Goal: Transaction & Acquisition: Purchase product/service

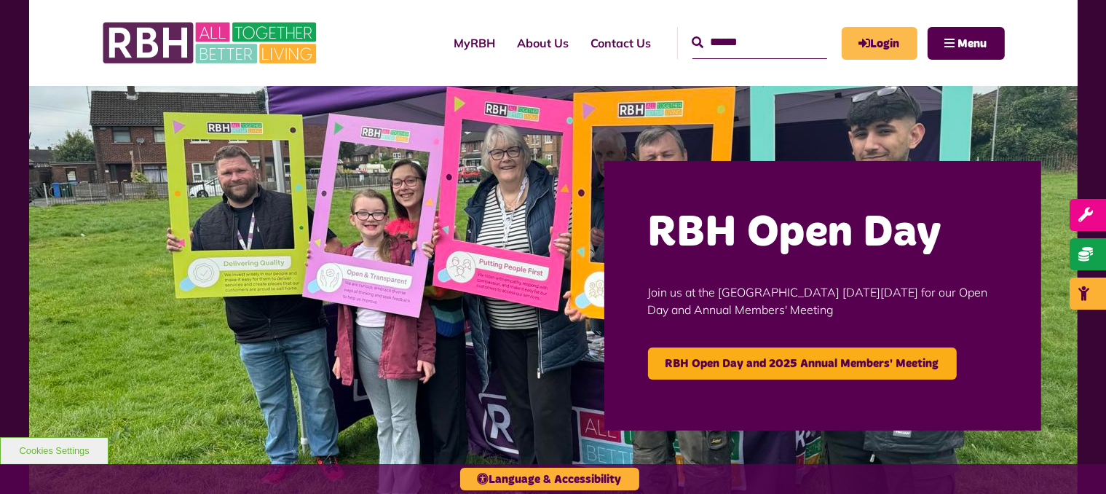
click at [877, 39] on link "Login" at bounding box center [880, 43] width 76 height 33
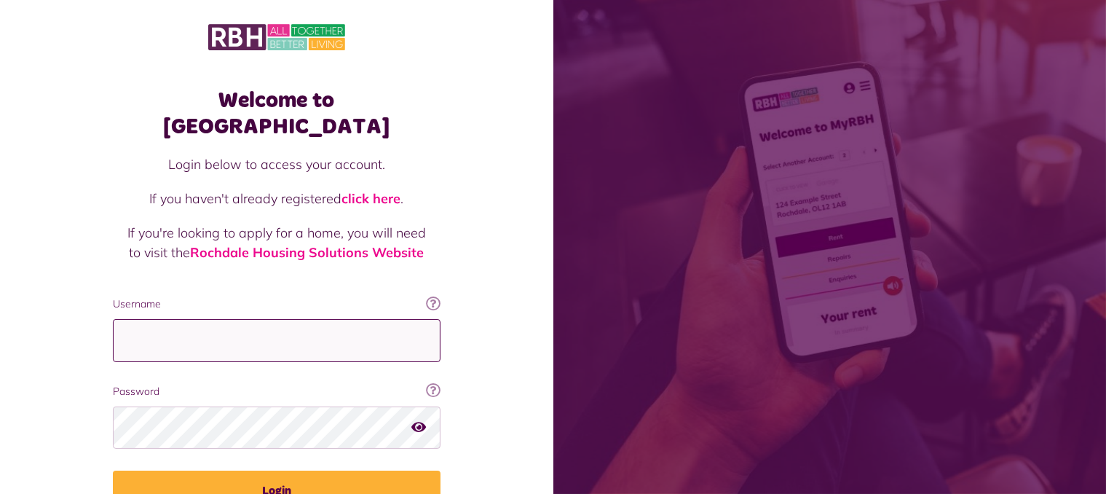
click at [296, 319] on input "Username" at bounding box center [277, 340] width 328 height 43
type input "**********"
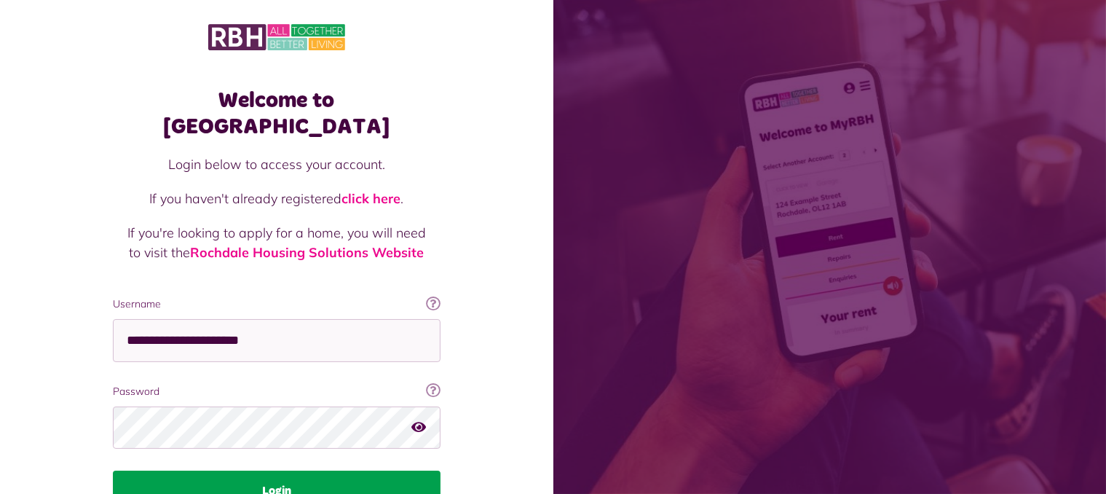
click at [285, 470] on button "Login" at bounding box center [277, 490] width 328 height 41
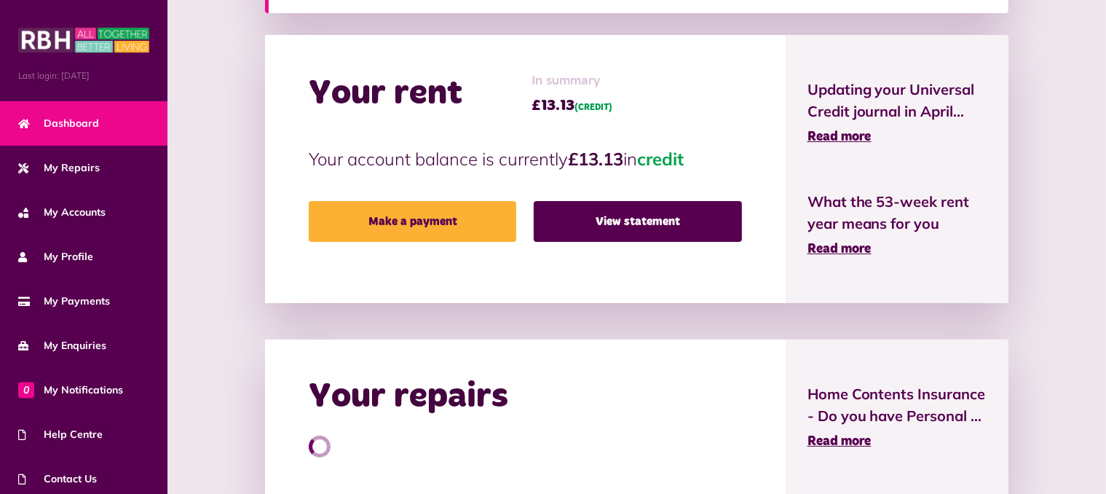
scroll to position [364, 0]
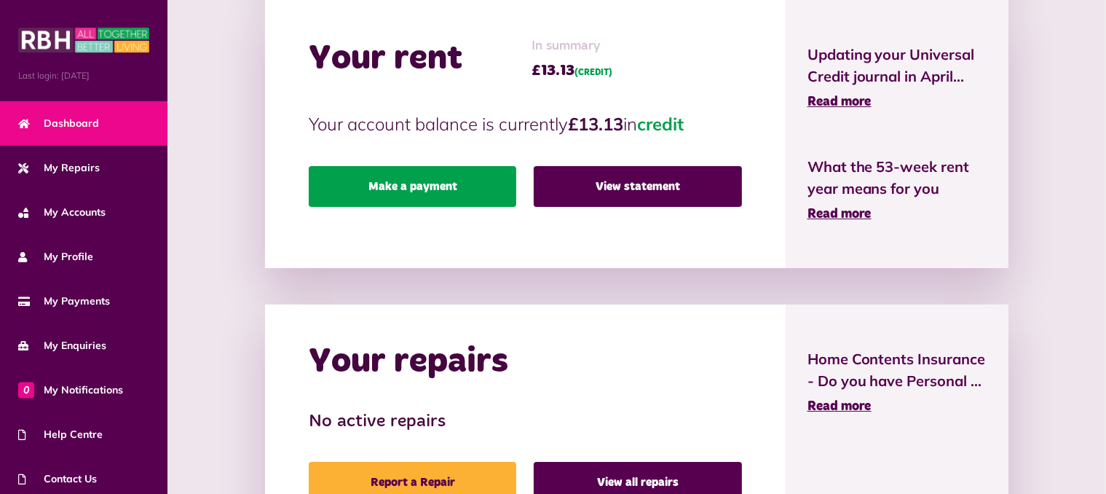
click at [450, 190] on link "Make a payment" at bounding box center [413, 186] width 208 height 41
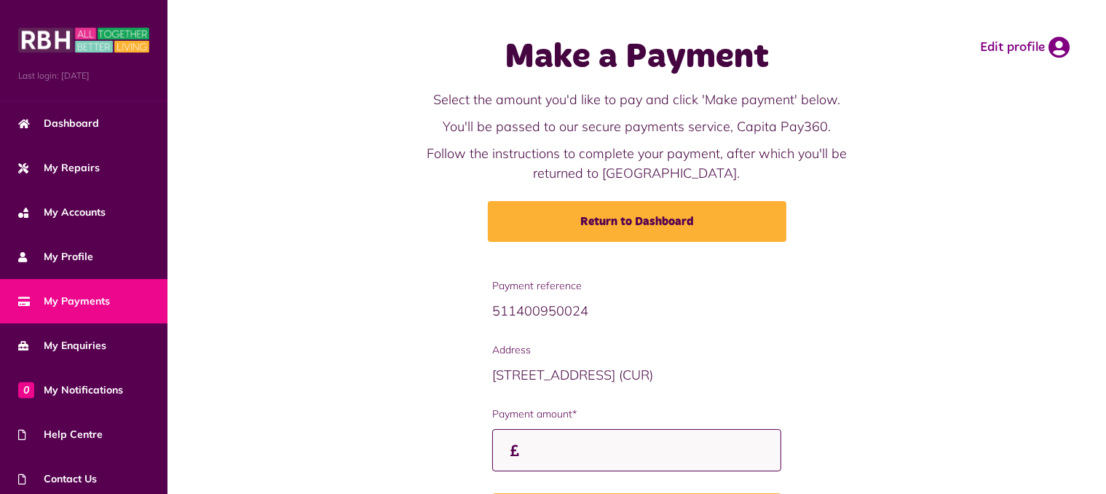
click at [545, 449] on input "Payment amount*" at bounding box center [636, 450] width 288 height 43
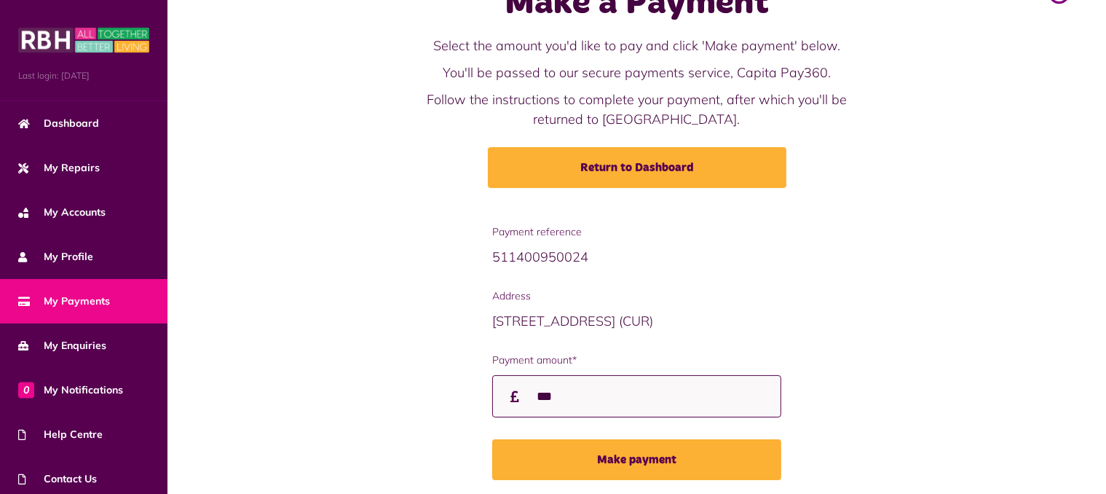
scroll to position [105, 0]
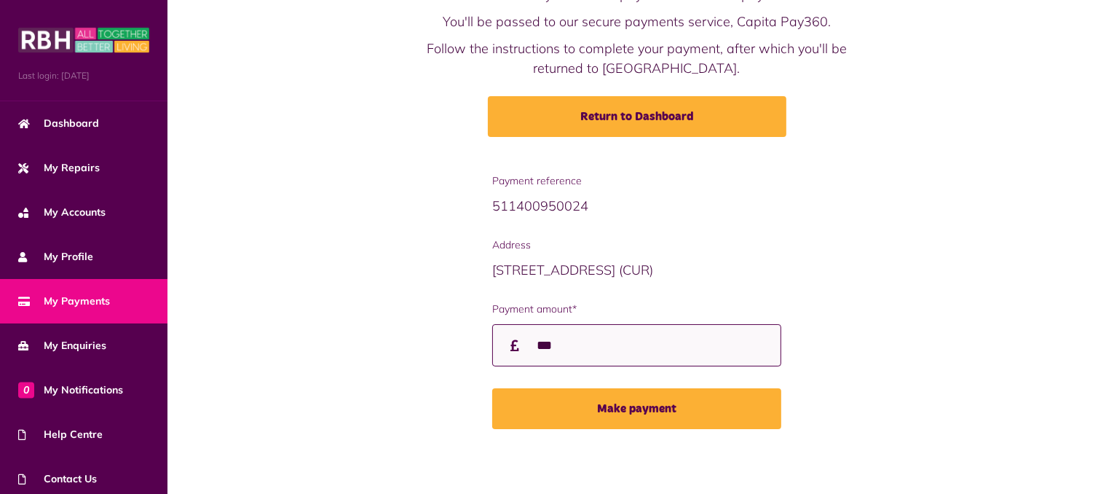
type input "***"
click at [618, 413] on button "Make payment" at bounding box center [636, 408] width 288 height 41
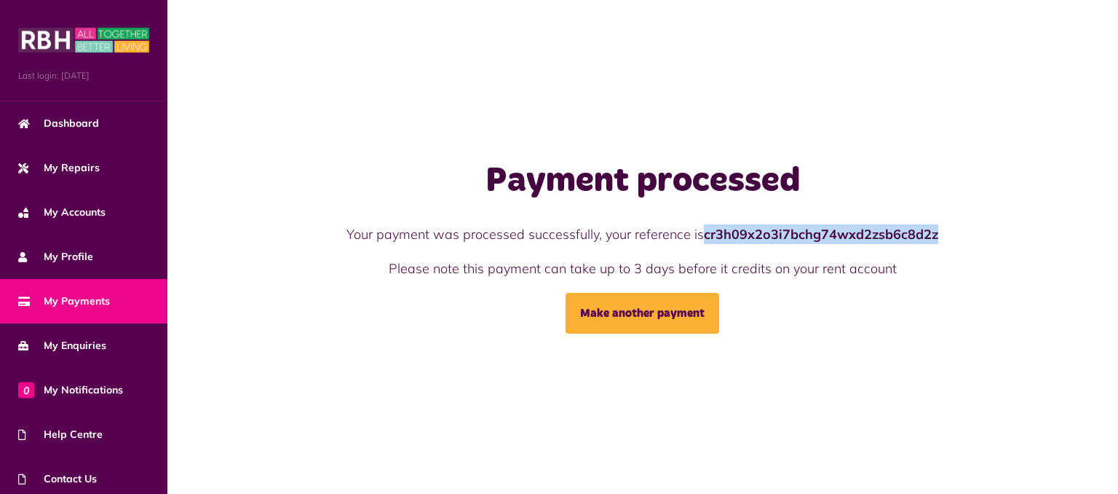
drag, startPoint x: 705, startPoint y: 234, endPoint x: 912, endPoint y: 240, distance: 206.9
click at [963, 228] on p "Your payment was processed successfully, your reference is cr3h09x2o3i7bchg74wx…" at bounding box center [643, 234] width 648 height 20
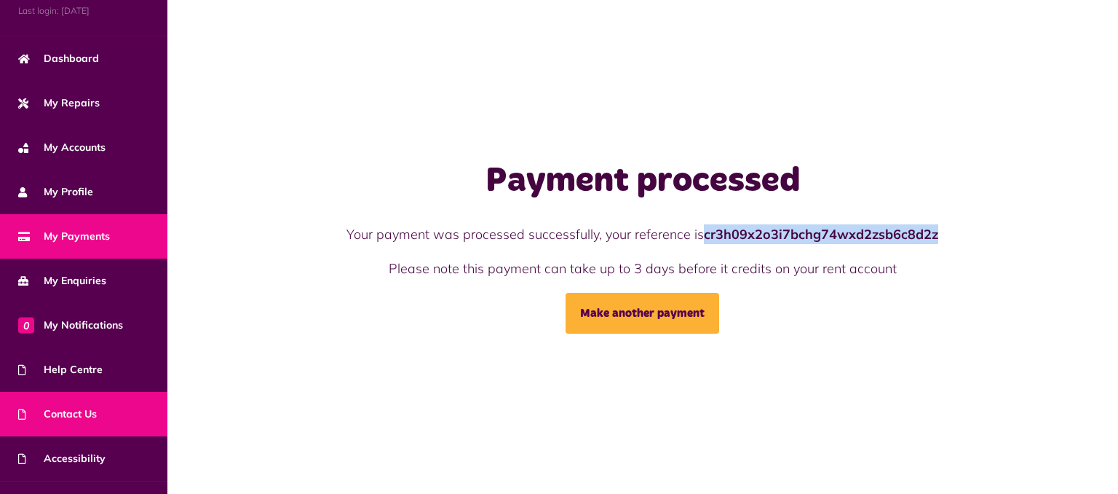
scroll to position [95, 0]
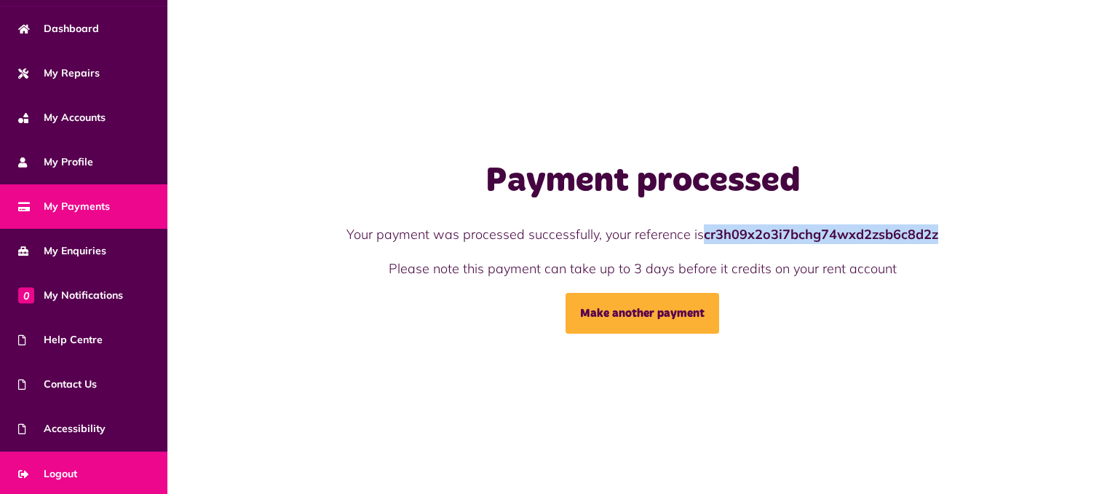
click at [79, 464] on link "Logout" at bounding box center [83, 473] width 167 height 44
